Goal: Use online tool/utility: Utilize a website feature to perform a specific function

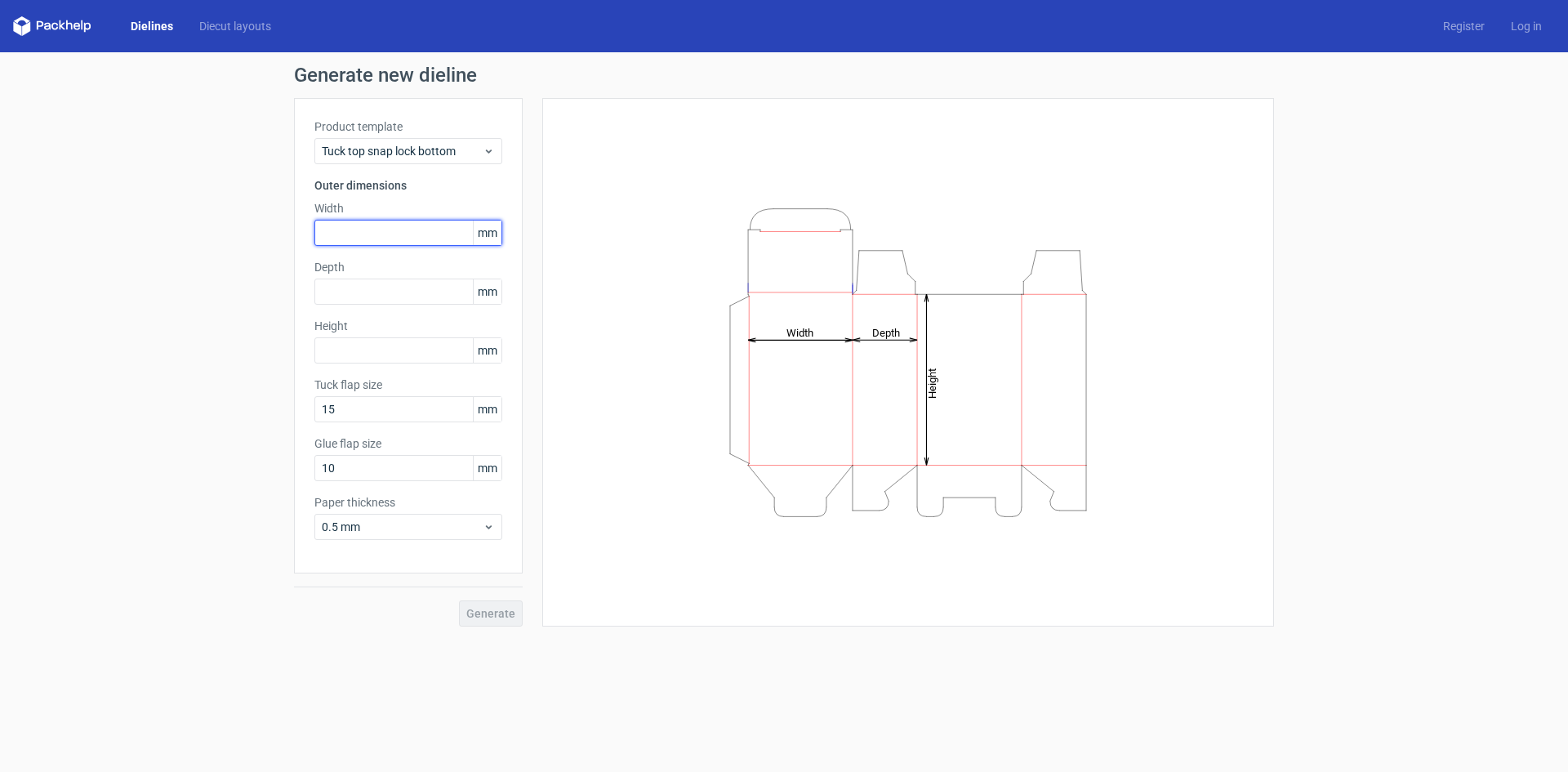
click at [383, 226] on input "text" at bounding box center [408, 233] width 188 height 27
type input "63"
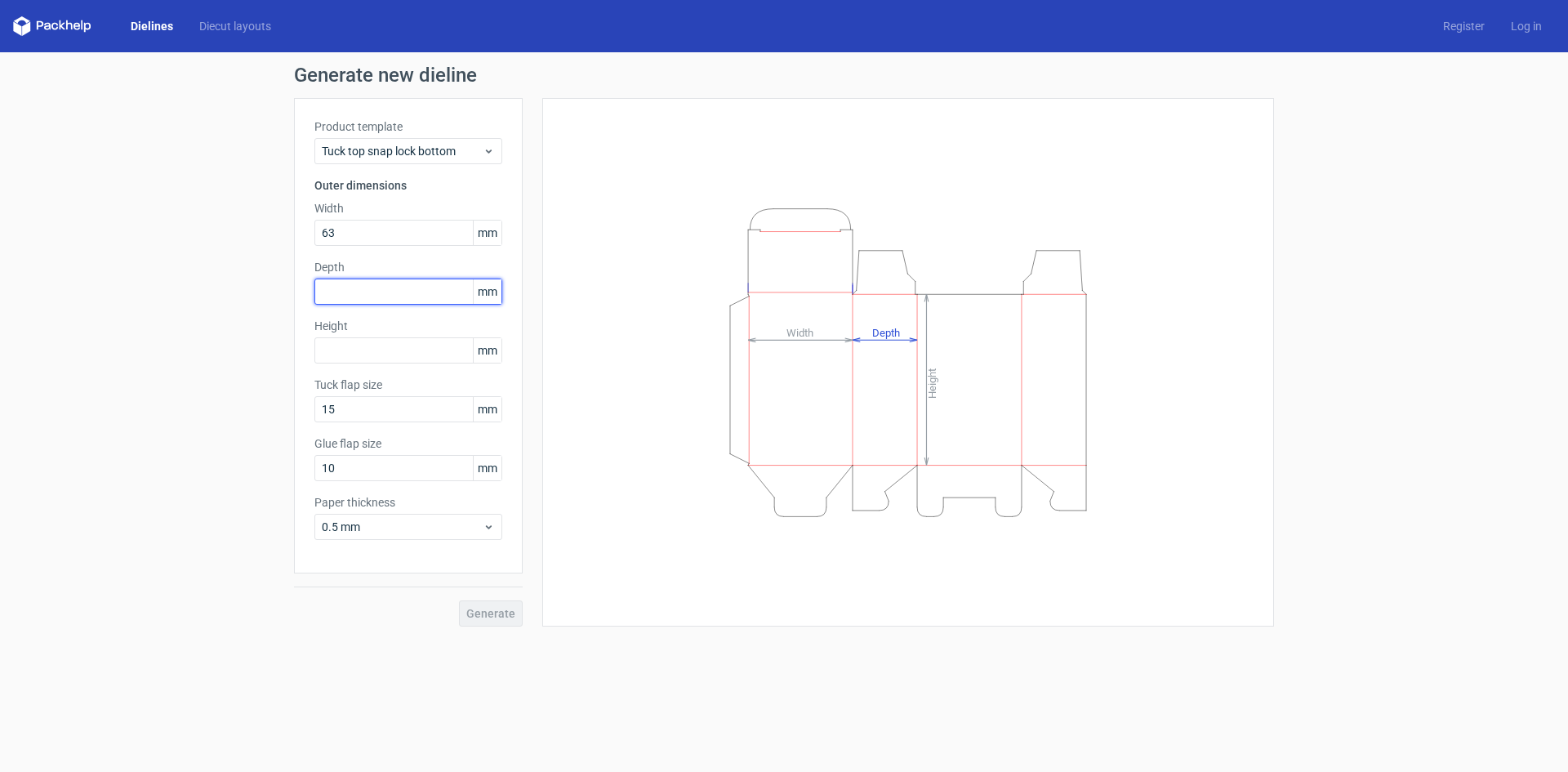
click at [350, 291] on input "text" at bounding box center [408, 292] width 188 height 27
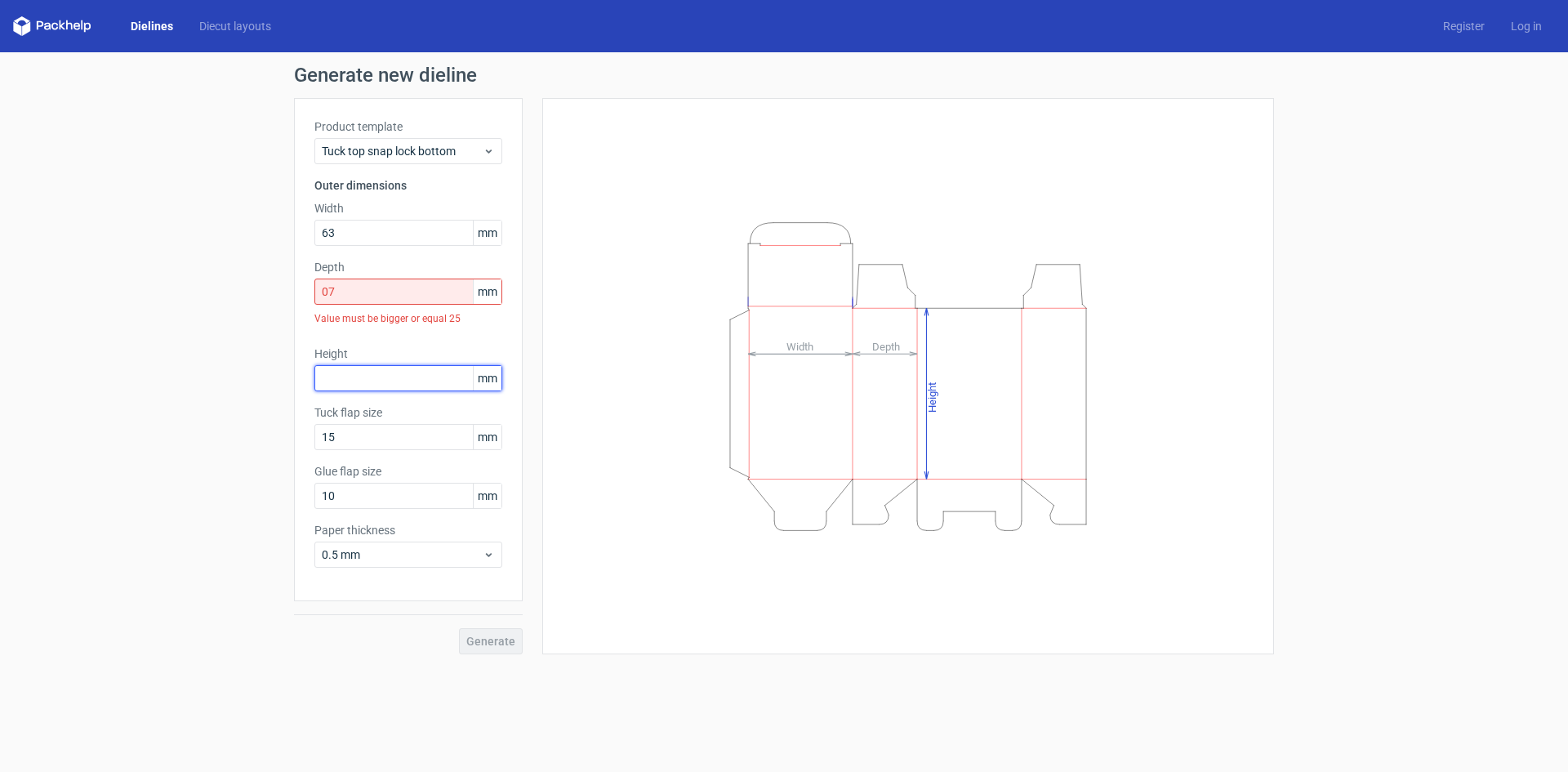
click at [356, 346] on div "Height mm" at bounding box center [408, 369] width 188 height 46
click at [364, 291] on input "07" at bounding box center [408, 292] width 188 height 27
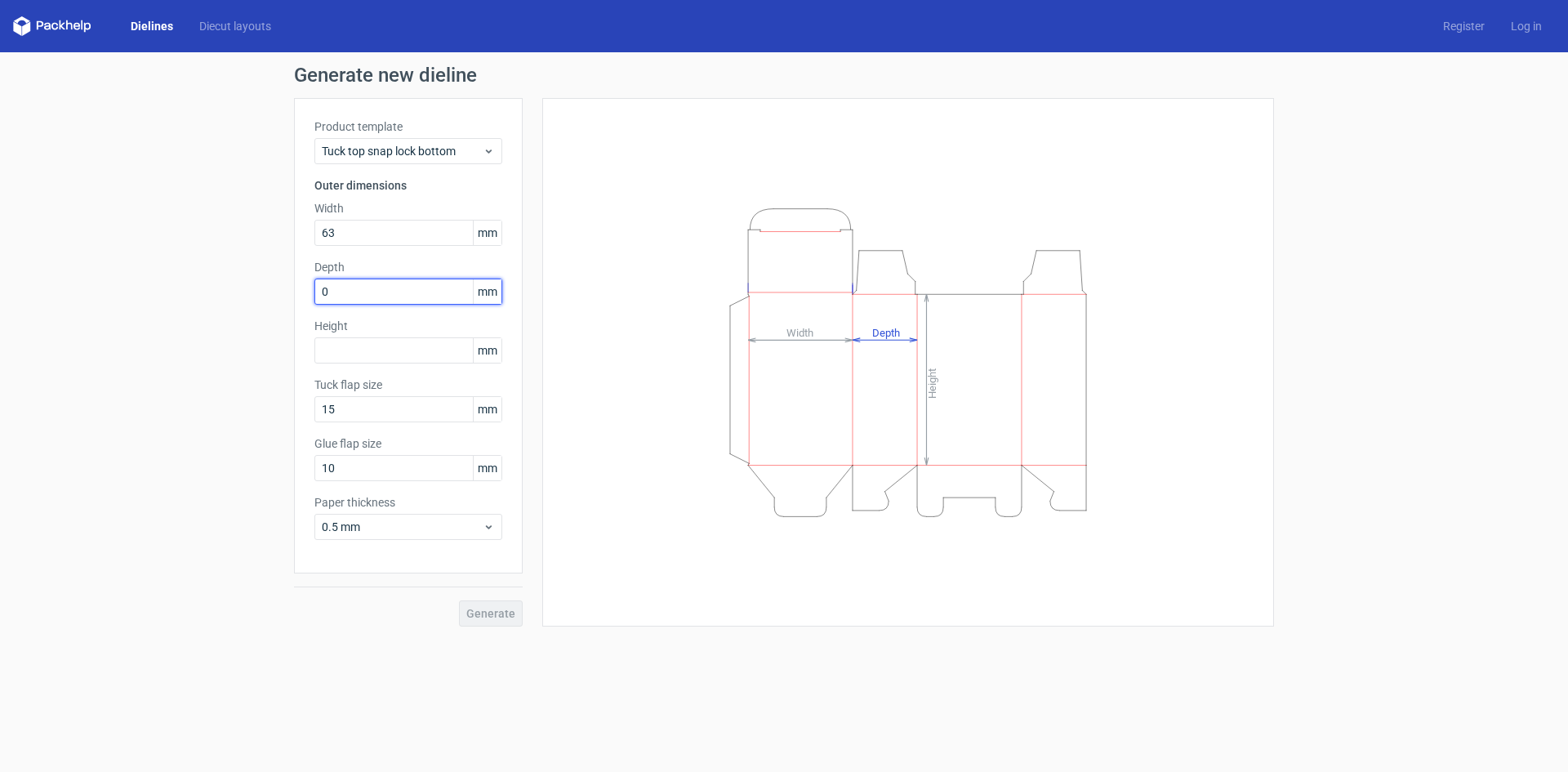
type input "0"
click at [382, 346] on input "text" at bounding box center [408, 350] width 188 height 27
type input "88"
drag, startPoint x: 355, startPoint y: 237, endPoint x: 311, endPoint y: 237, distance: 44.0
click at [311, 237] on div "Product template Tuck top snap lock bottom Outer dimensions Width 63 mm Depth m…" at bounding box center [409, 336] width 229 height 476
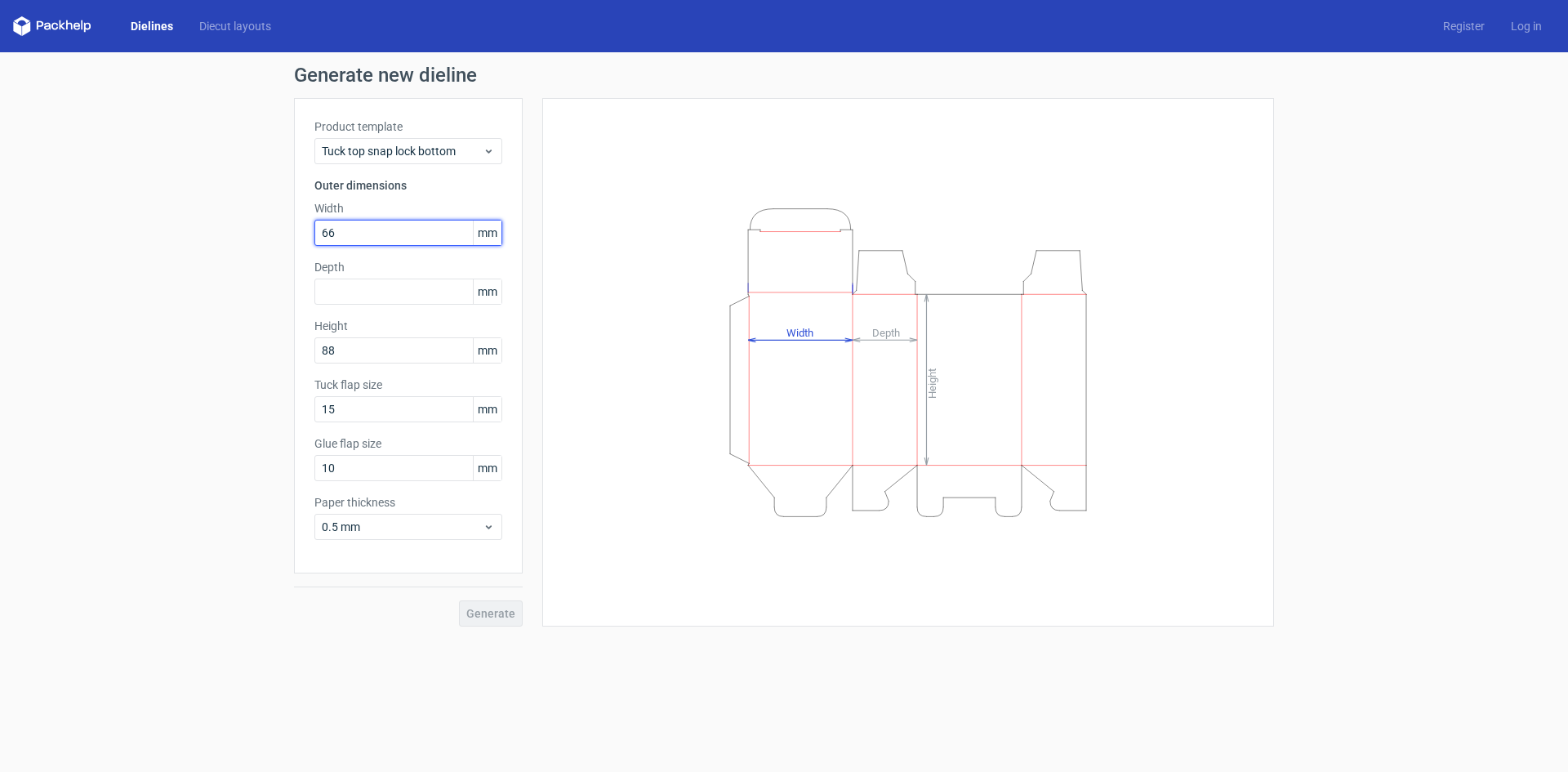
type input "66"
drag, startPoint x: 347, startPoint y: 356, endPoint x: 296, endPoint y: 353, distance: 51.1
click at [296, 355] on div "Product template Tuck top snap lock bottom Outer dimensions Width 66 mm Depth m…" at bounding box center [409, 336] width 229 height 476
type input "91"
click at [343, 291] on input "text" at bounding box center [408, 292] width 188 height 27
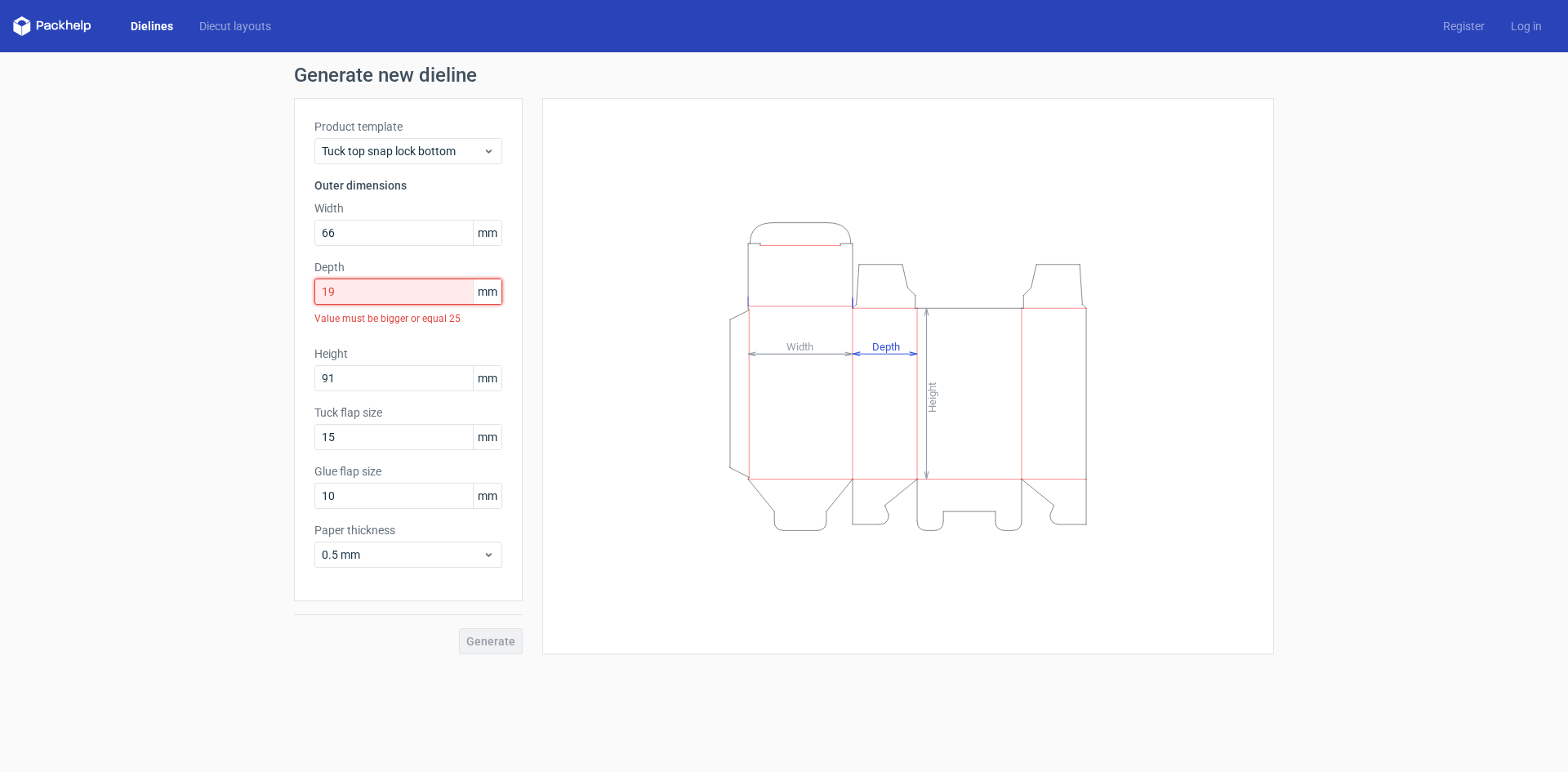
click at [367, 294] on input "19" at bounding box center [408, 292] width 188 height 27
click at [386, 374] on input "91" at bounding box center [408, 378] width 188 height 27
click at [378, 299] on input "19" at bounding box center [408, 292] width 188 height 27
click at [357, 287] on input "19" at bounding box center [408, 292] width 188 height 27
click at [256, 290] on div "Generate new dieline Product template Tuck top snap lock bottom Outer dimension…" at bounding box center [784, 359] width 1568 height 615
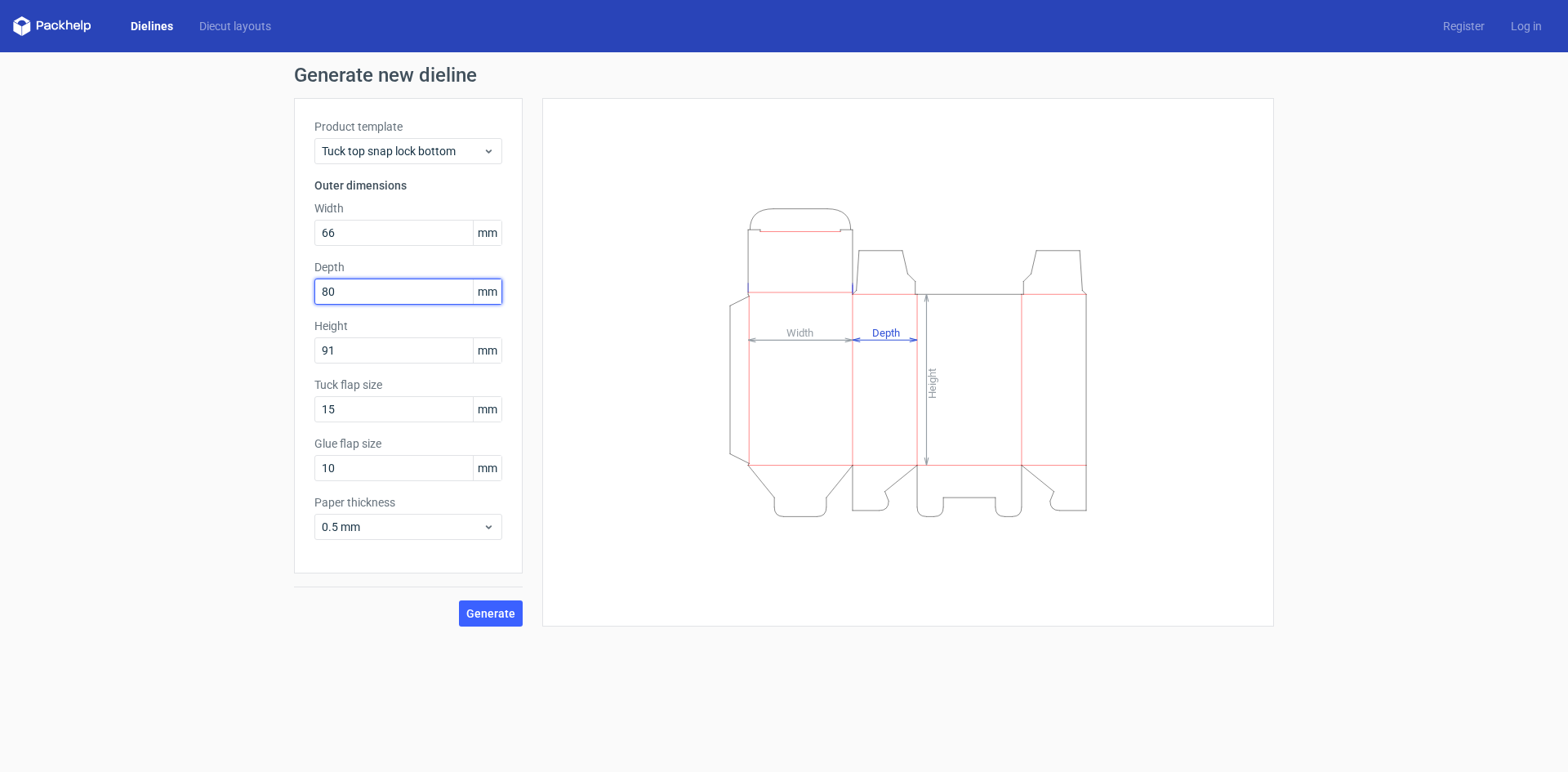
type input "8"
type input "19"
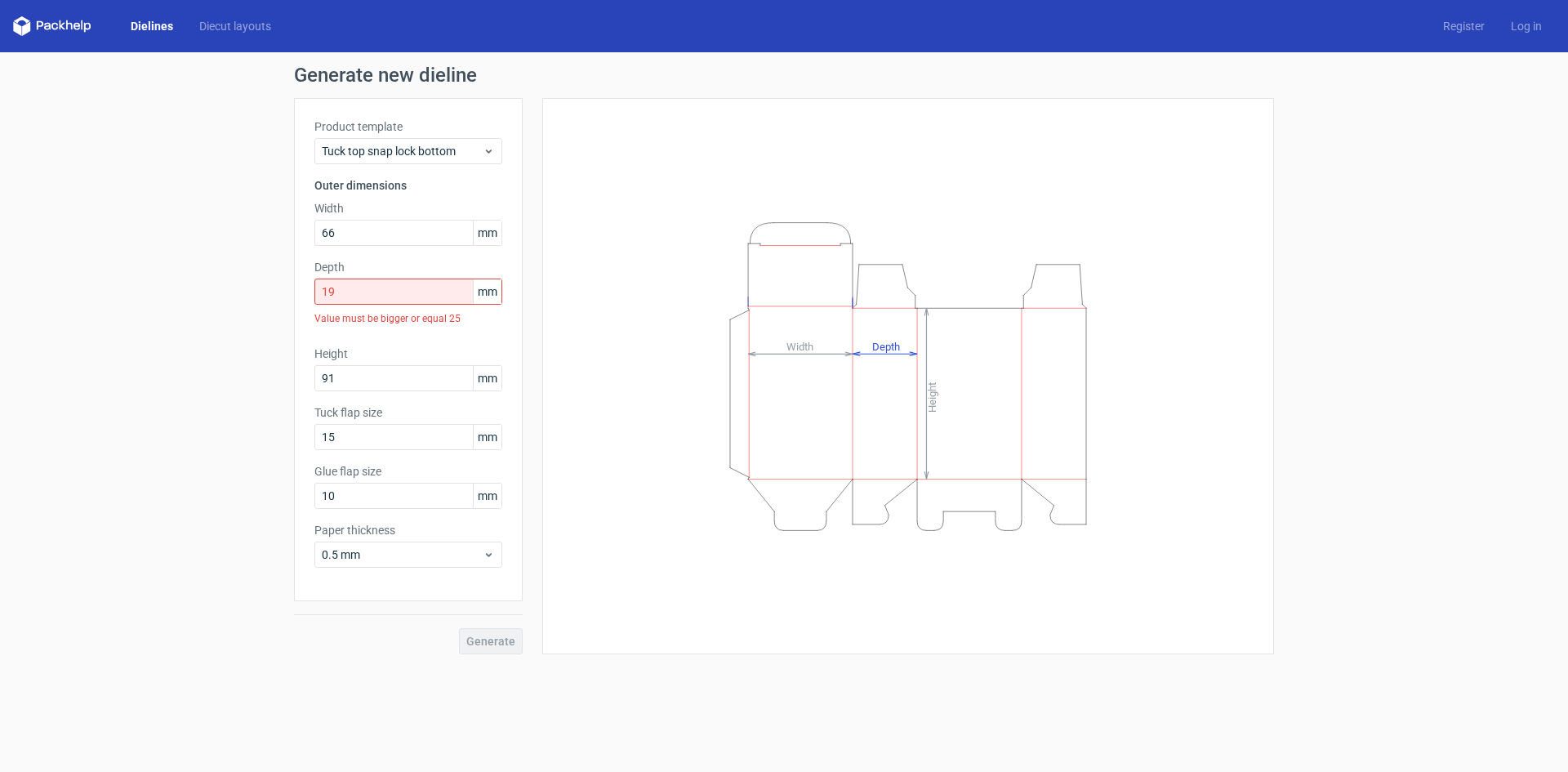
click at [487, 291] on span "mm" at bounding box center [487, 292] width 28 height 25
click at [460, 145] on span "Tuck top snap lock bottom" at bounding box center [402, 151] width 161 height 17
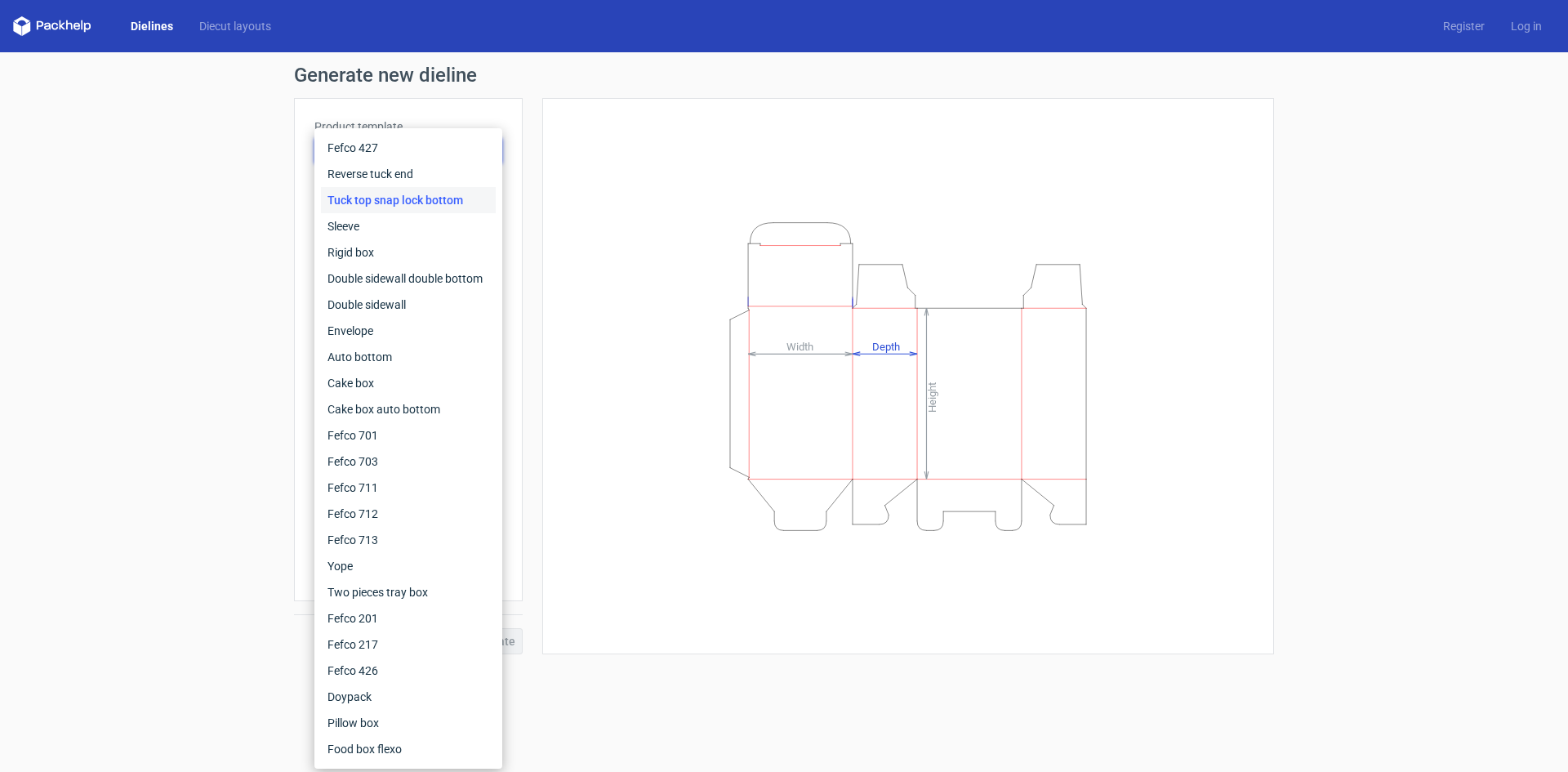
click at [210, 336] on div "Generate new dieline Product template Tuck top snap lock bottom Outer dimension…" at bounding box center [784, 359] width 1568 height 615
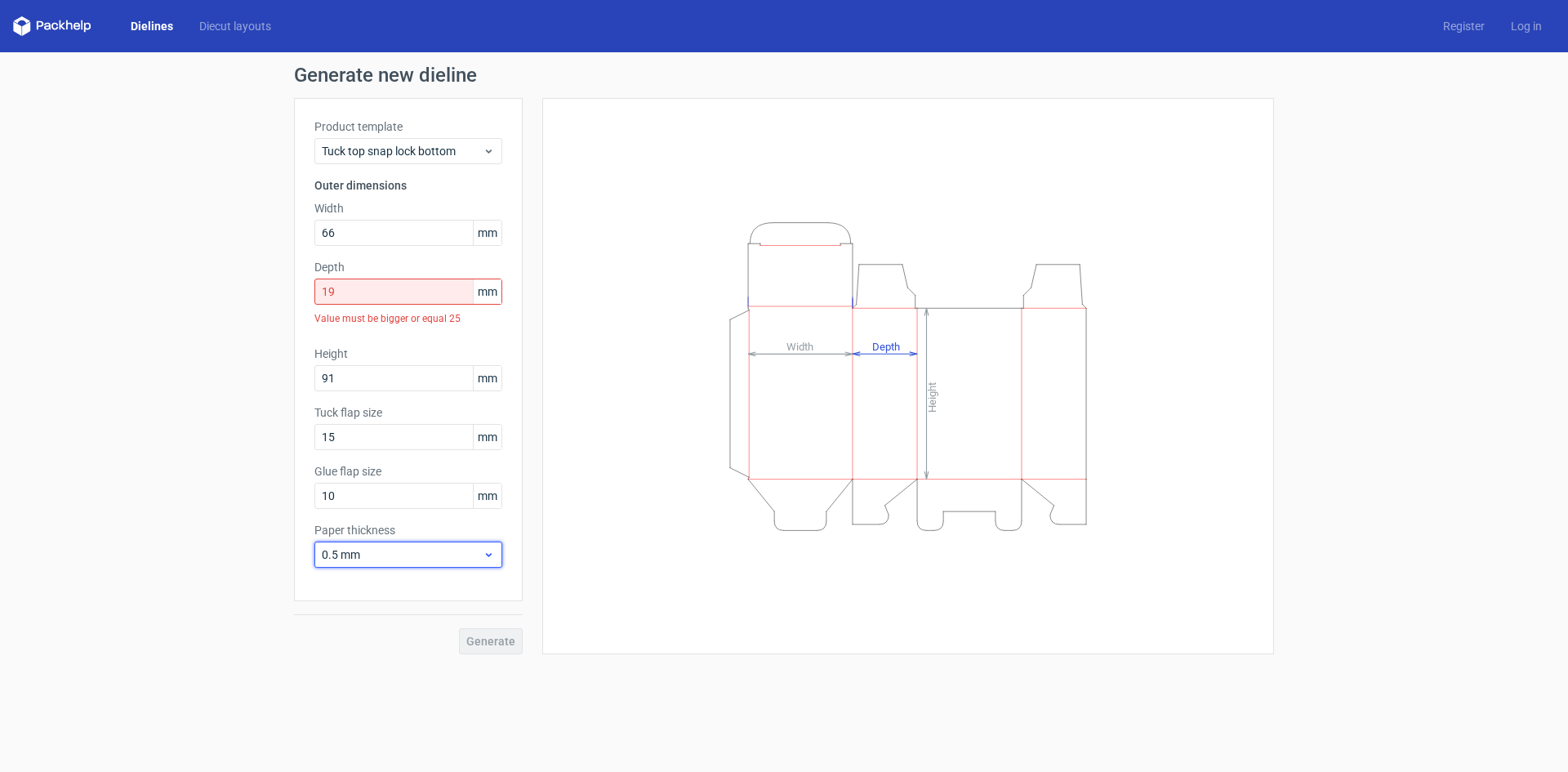
click at [488, 550] on icon at bounding box center [488, 555] width 12 height 13
click at [222, 583] on div "Generate new dieline Product template Tuck top snap lock bottom Outer dimension…" at bounding box center [784, 359] width 1568 height 615
click at [340, 555] on span "0.5 mm" at bounding box center [402, 555] width 161 height 17
click at [340, 556] on span "0.5 mm" at bounding box center [402, 555] width 161 height 17
click at [334, 555] on span "0.5 mm" at bounding box center [402, 555] width 161 height 17
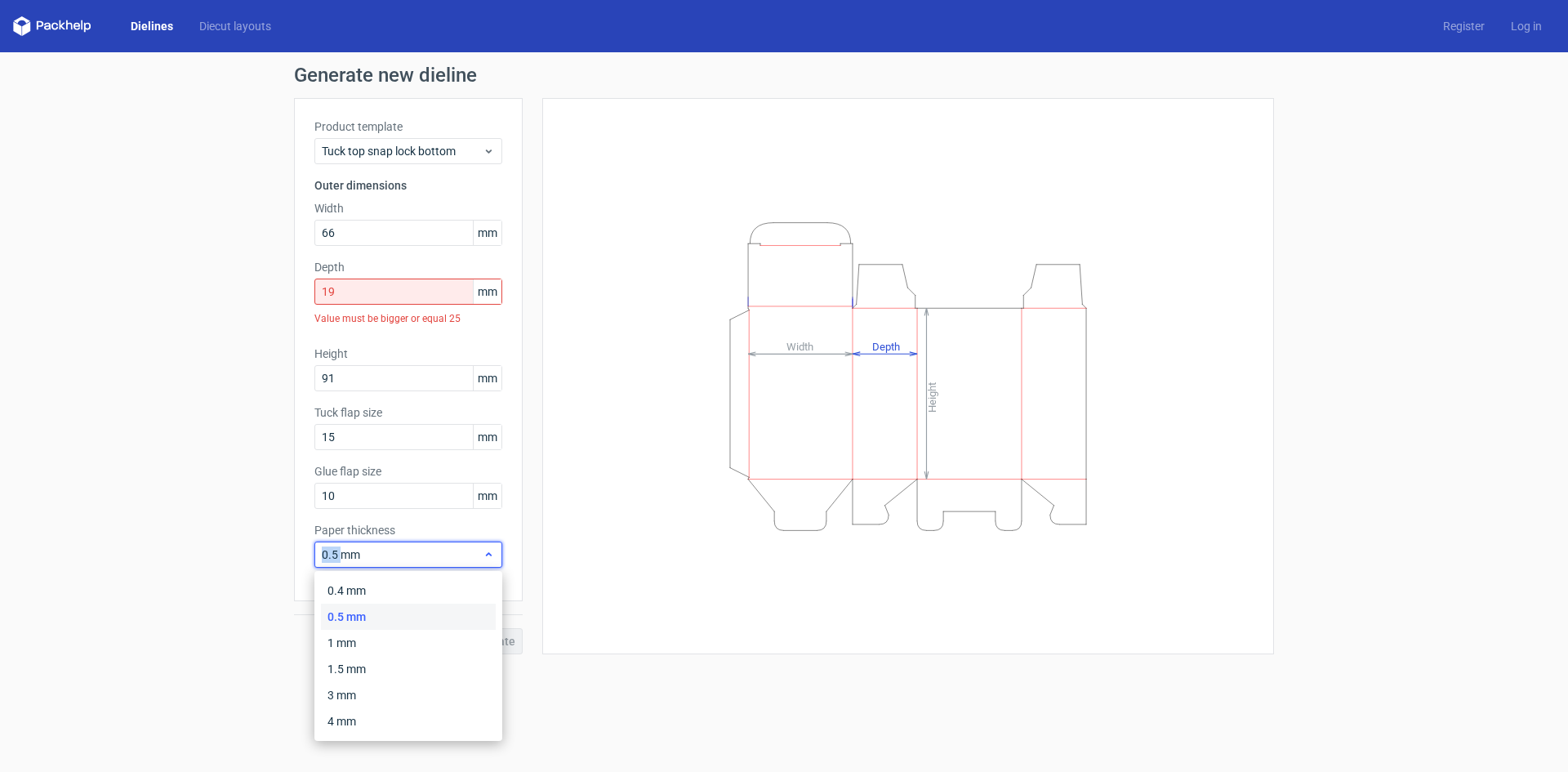
click at [334, 555] on span "0.5 mm" at bounding box center [402, 555] width 161 height 17
click at [335, 556] on span "0.5 mm" at bounding box center [402, 555] width 161 height 17
click at [334, 294] on input "19" at bounding box center [408, 292] width 188 height 27
click at [544, 278] on div "Height Depth Width" at bounding box center [908, 376] width 731 height 557
